Goal: Information Seeking & Learning: Learn about a topic

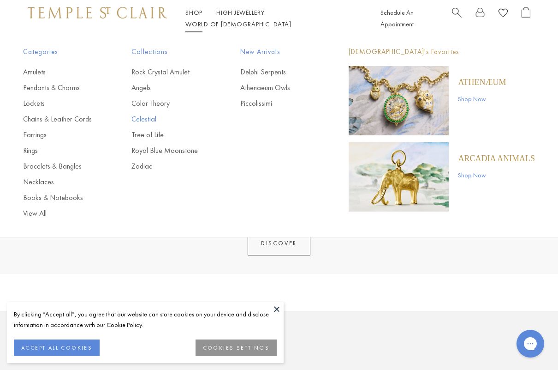
scroll to position [360, 0]
click at [153, 118] on link "Celestial" at bounding box center [168, 119] width 72 height 10
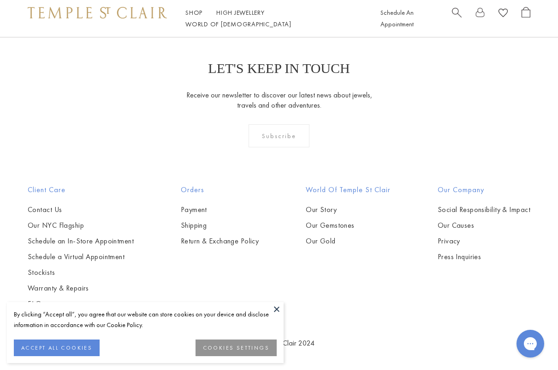
scroll to position [3225, 0]
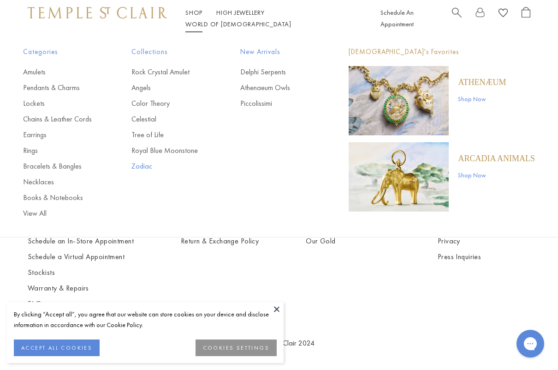
click at [154, 165] on link "Zodiac" at bounding box center [168, 166] width 72 height 10
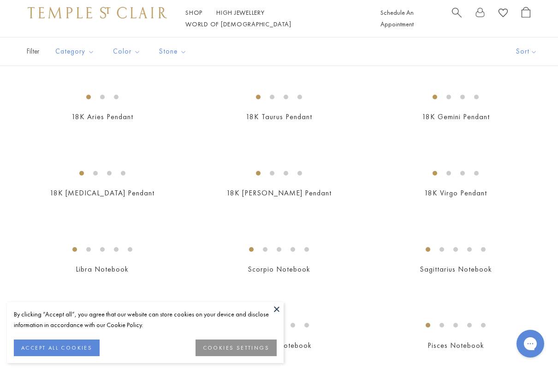
scroll to position [341, 0]
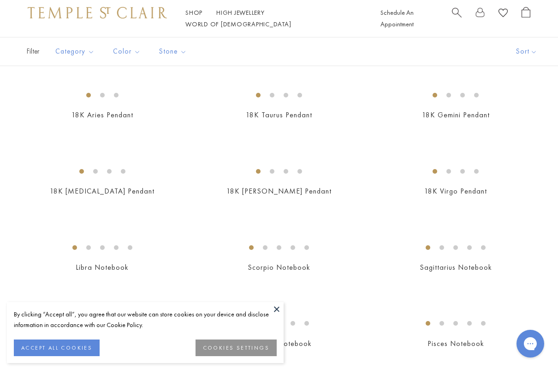
click at [0, 0] on img at bounding box center [0, 0] width 0 height 0
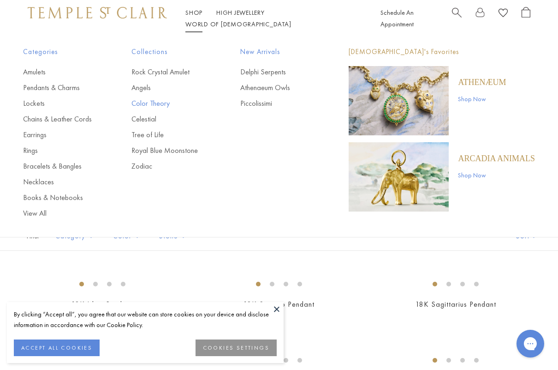
scroll to position [0, 0]
click at [154, 119] on link "Celestial" at bounding box center [168, 119] width 72 height 10
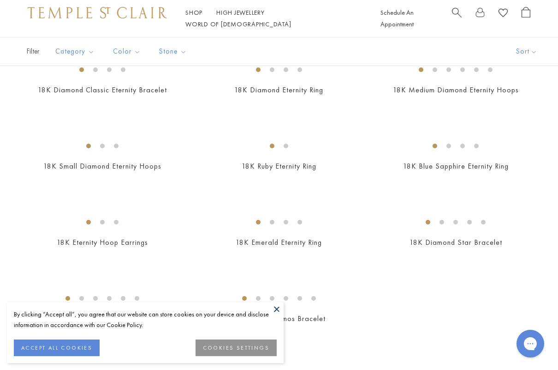
scroll to position [1050, 0]
